Goal: Task Accomplishment & Management: Manage account settings

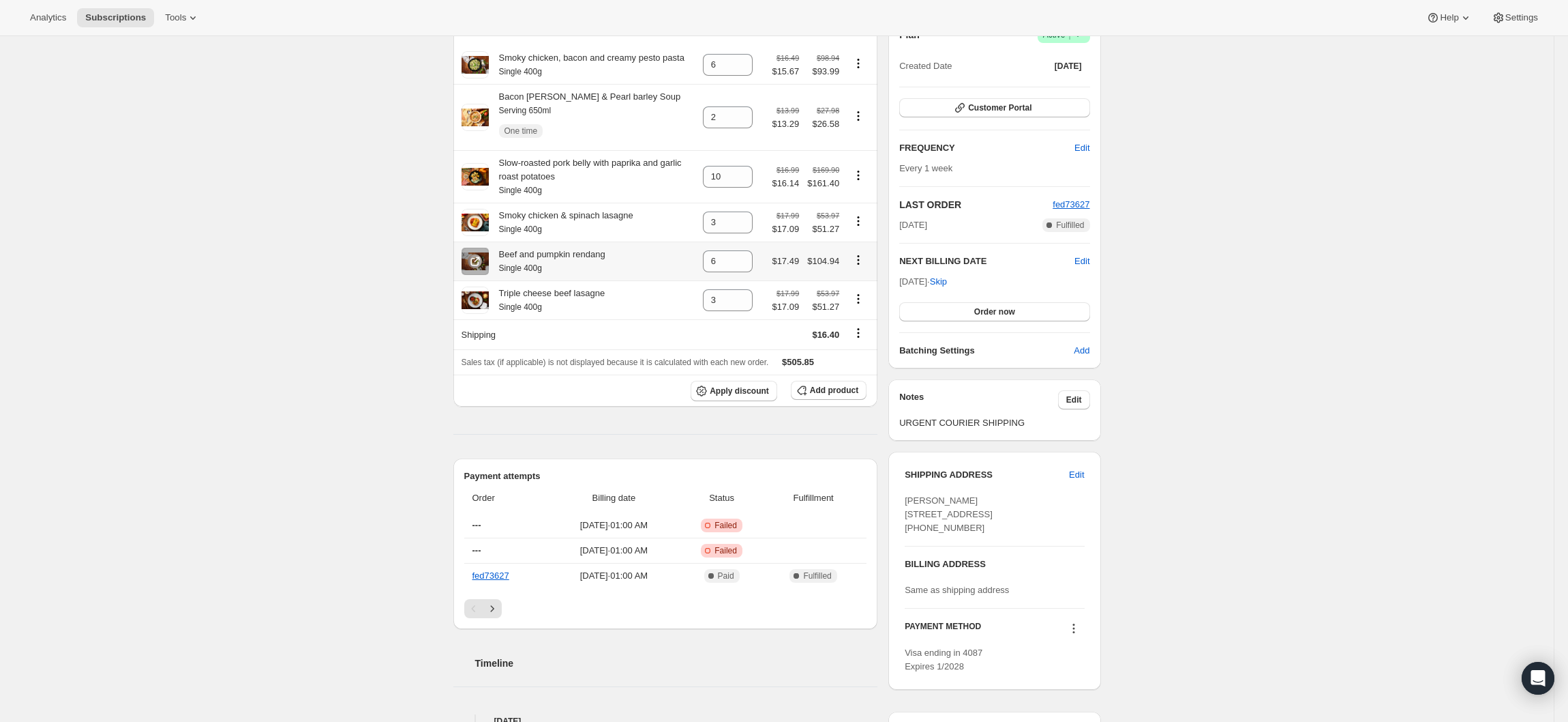
scroll to position [273, 0]
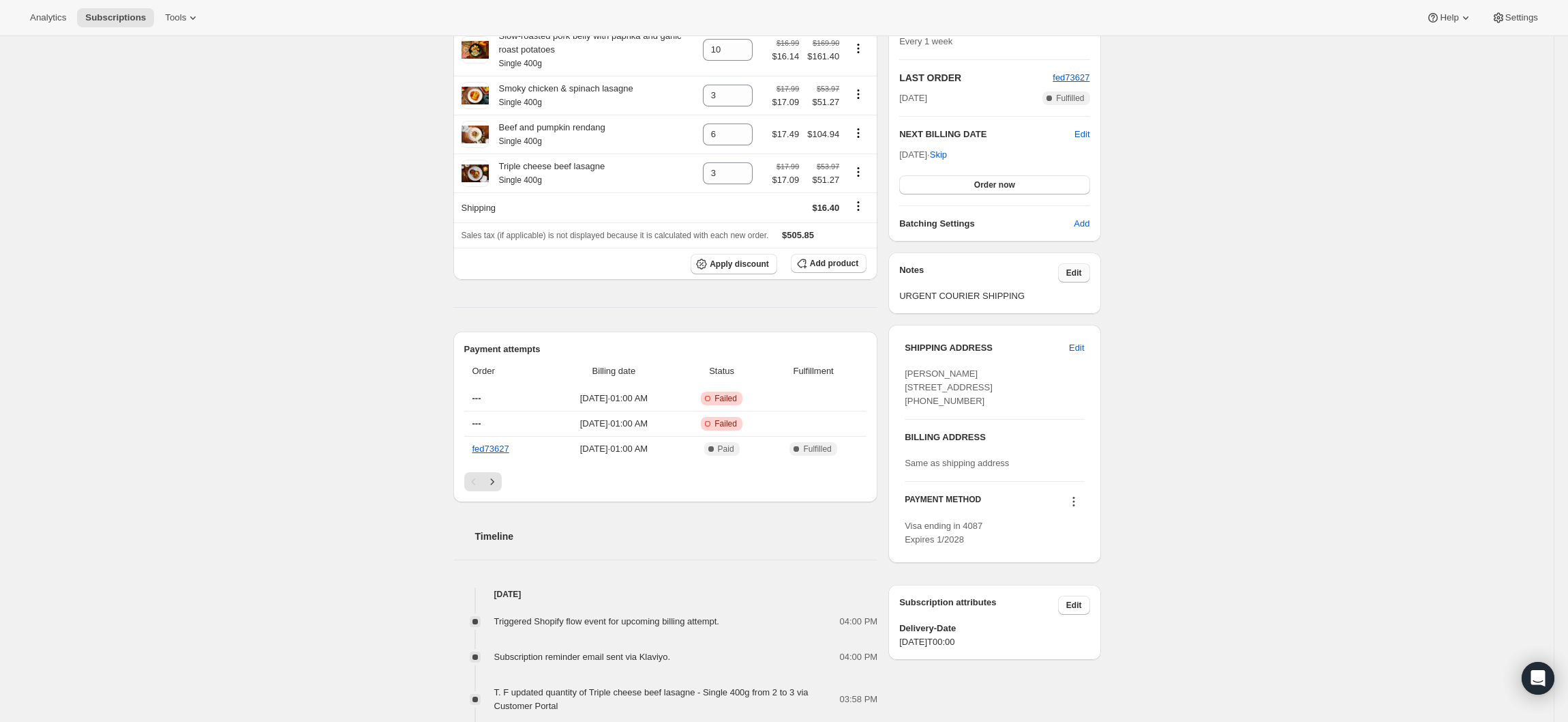
click at [1090, 278] on button "Edit" at bounding box center [1074, 273] width 32 height 19
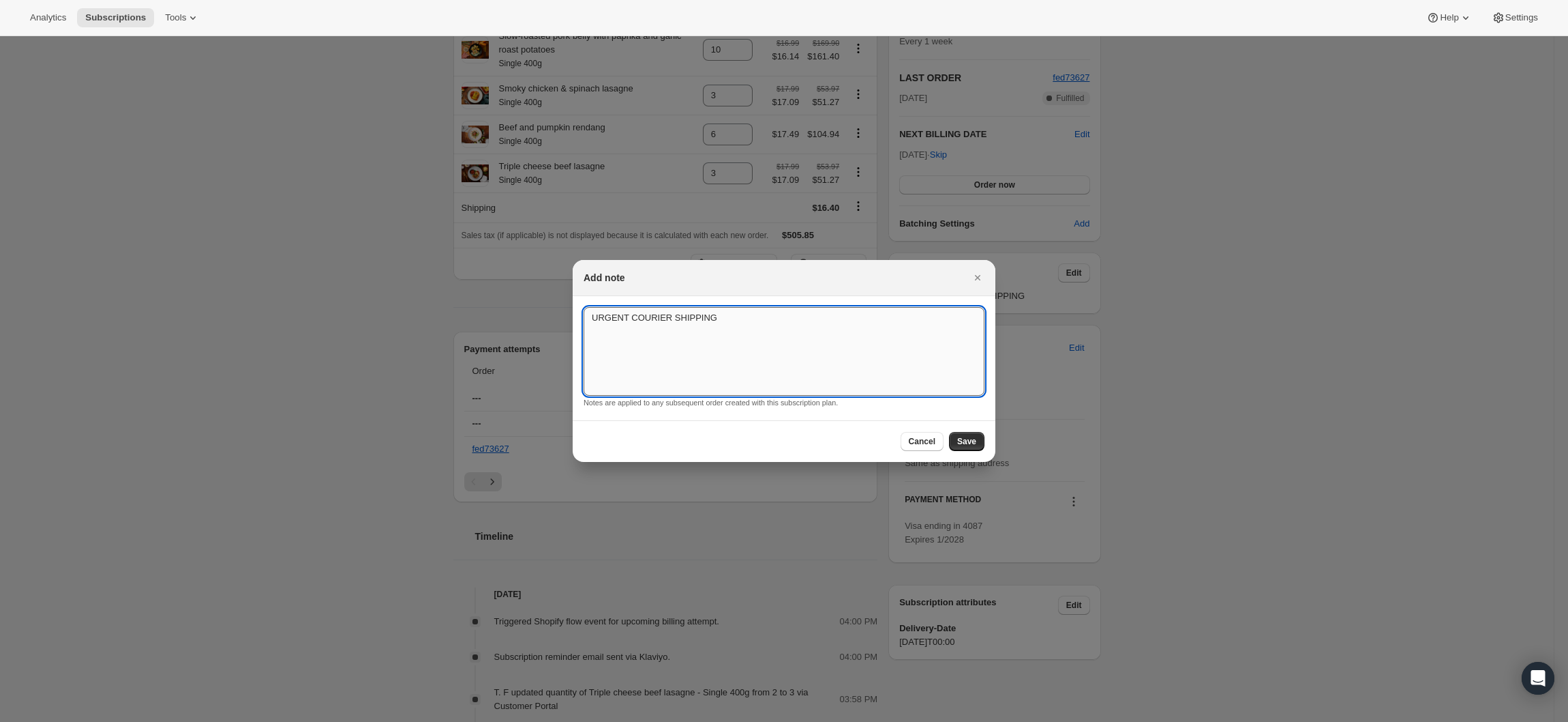
click at [743, 343] on textarea "URGENT COURIER SHIPPING" at bounding box center [784, 351] width 401 height 89
paste textarea "no ice and please put in 2x medium 1x small box"
type textarea "URGENT COURIER SHIPPING no ice and please put in 2x medium 1x small box"
click at [966, 440] on span "Save" at bounding box center [967, 441] width 19 height 11
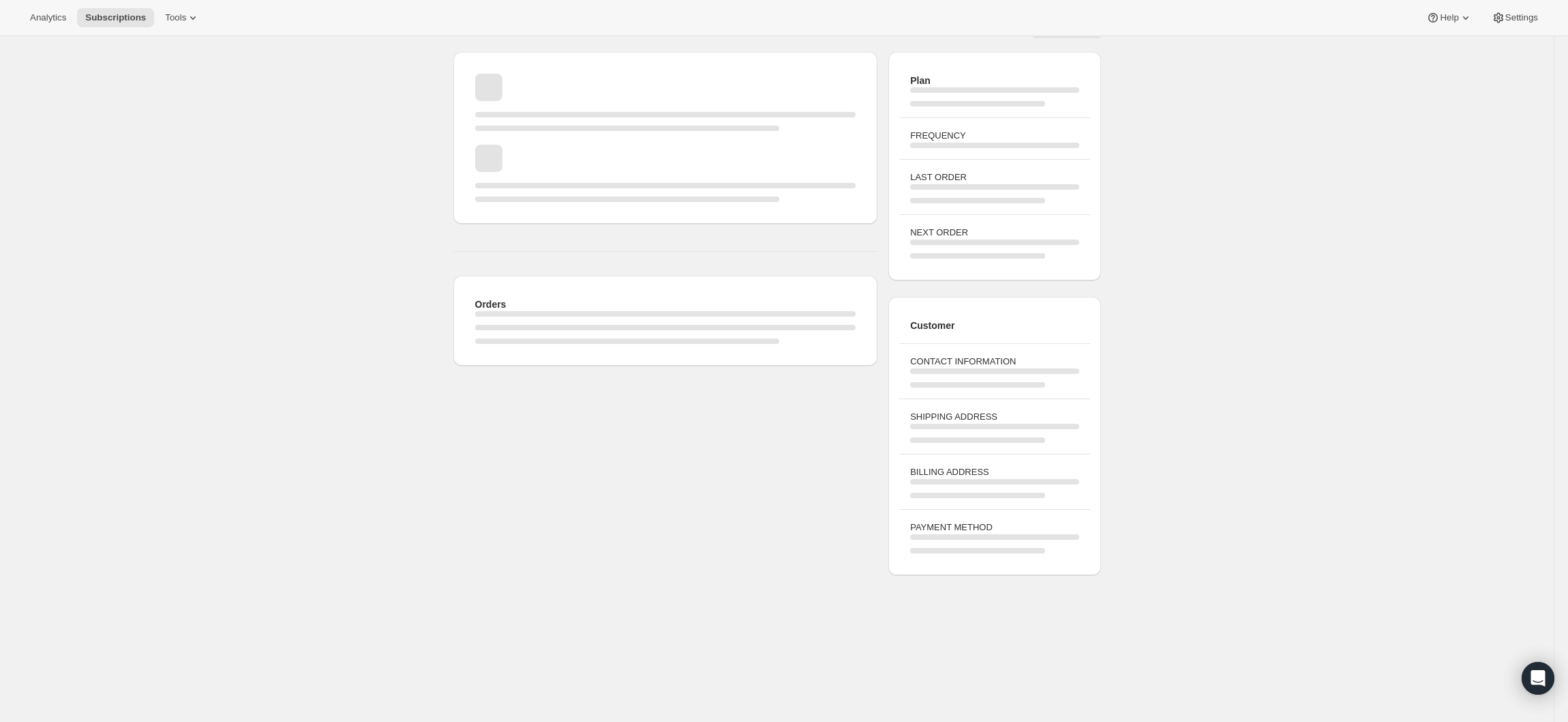
scroll to position [0, 0]
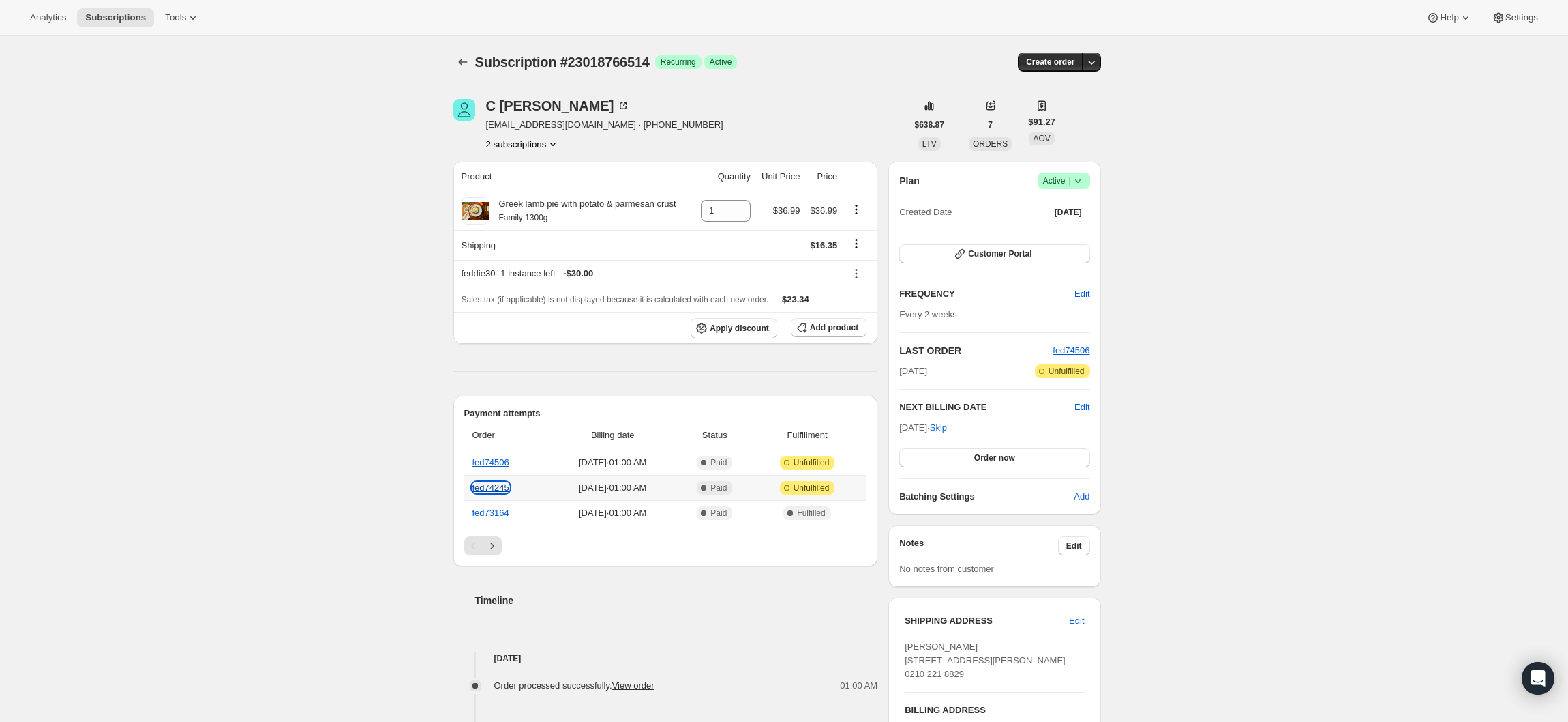
click at [497, 482] on link "fed74245" at bounding box center [491, 487] width 37 height 10
click at [499, 489] on link "fed74245" at bounding box center [491, 487] width 37 height 10
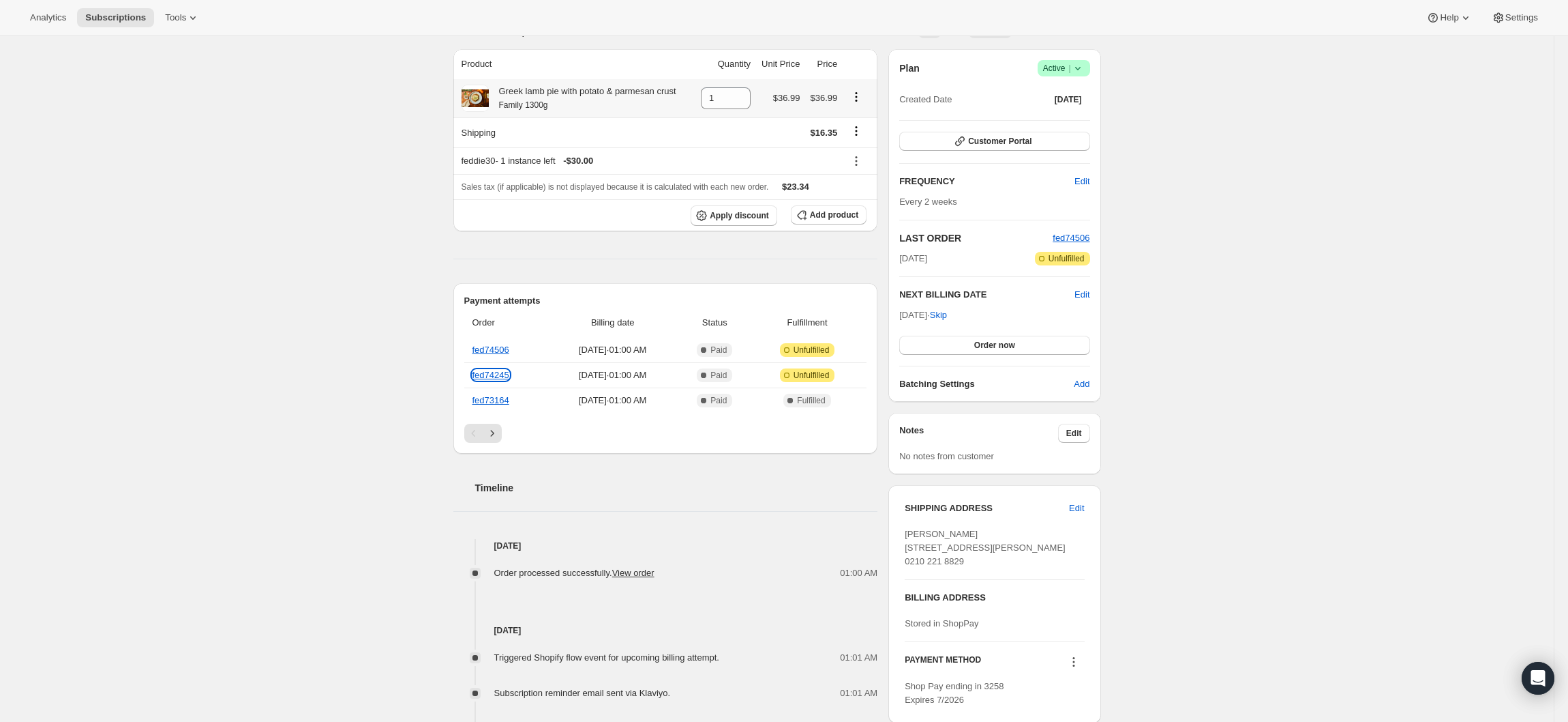
scroll to position [273, 0]
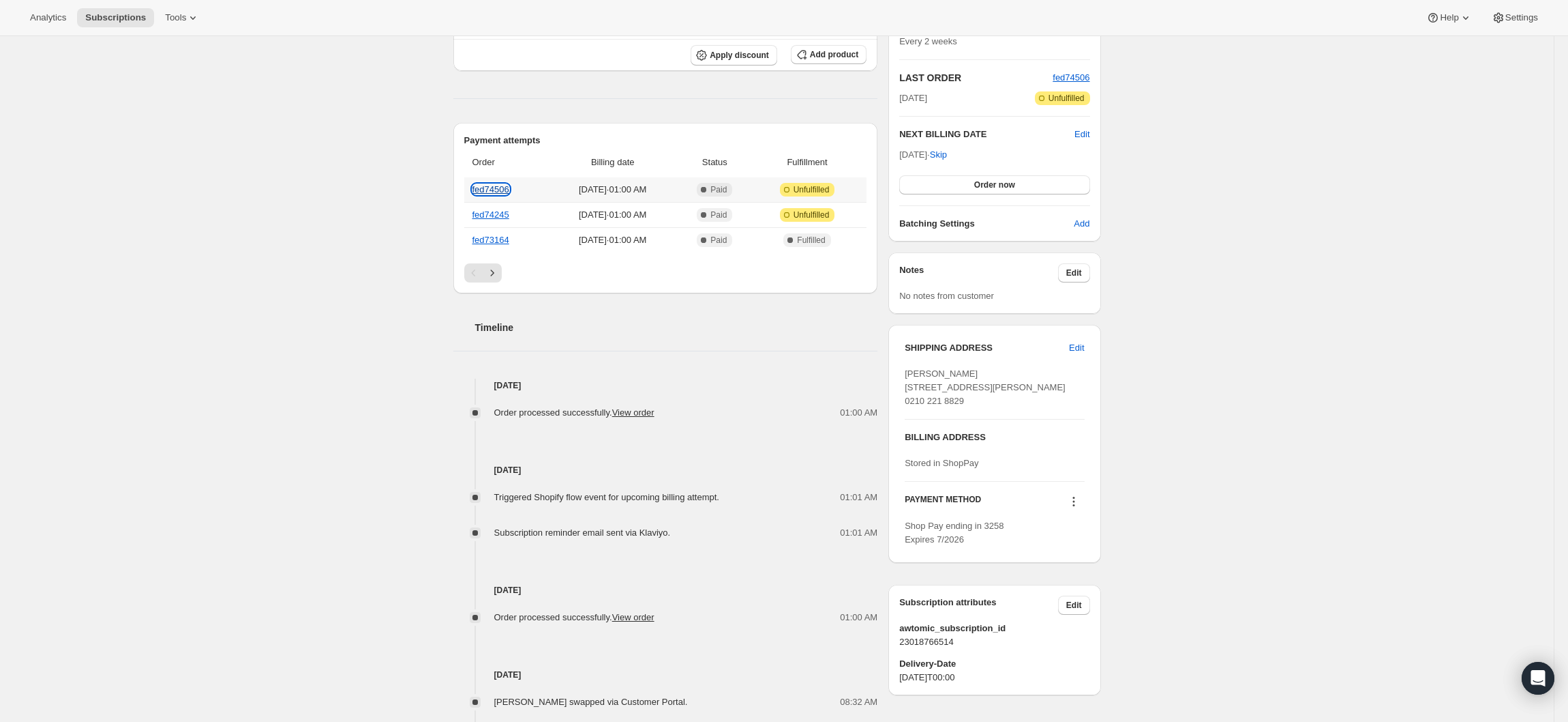
click at [487, 194] on link "fed74506" at bounding box center [491, 189] width 37 height 10
